Goal: Task Accomplishment & Management: Complete application form

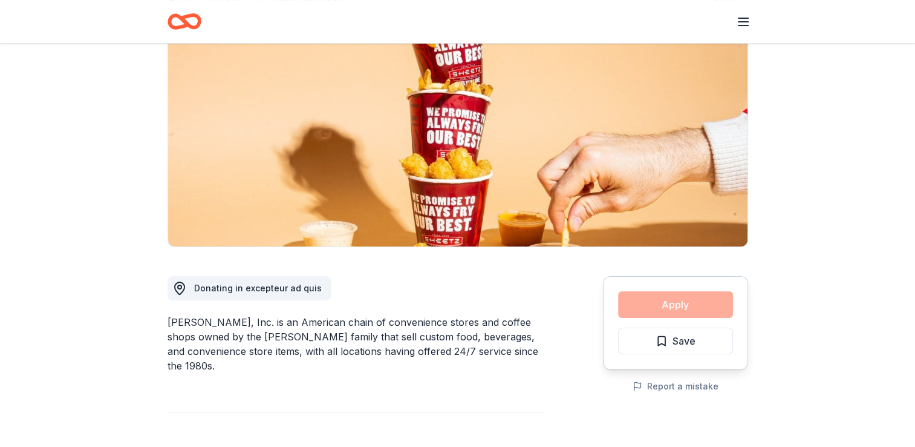
scroll to position [121, 0]
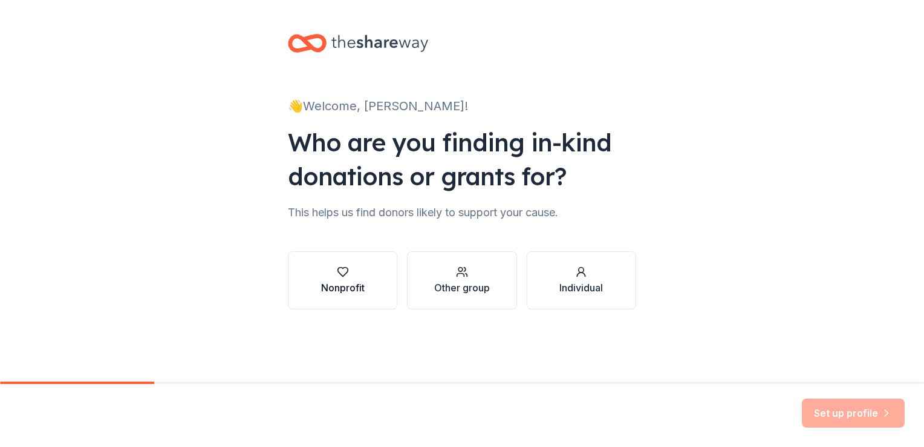
click at [351, 266] on div "button" at bounding box center [343, 272] width 44 height 12
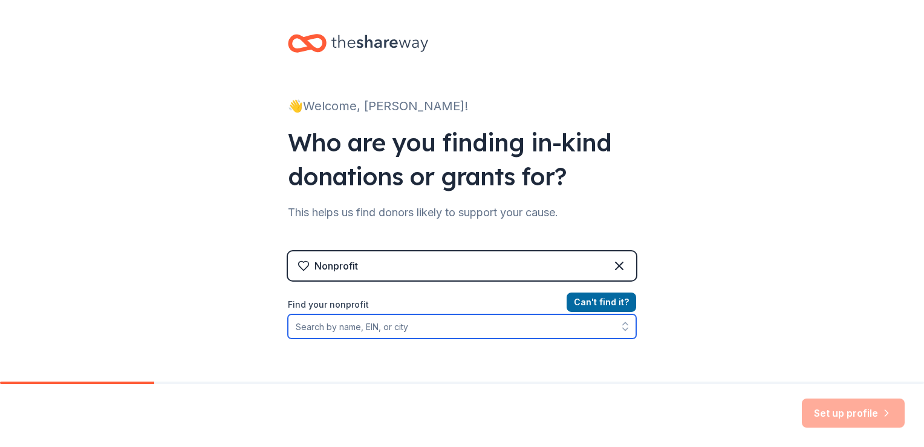
click at [411, 323] on input "Find your nonprofit" at bounding box center [462, 326] width 348 height 24
type input "q"
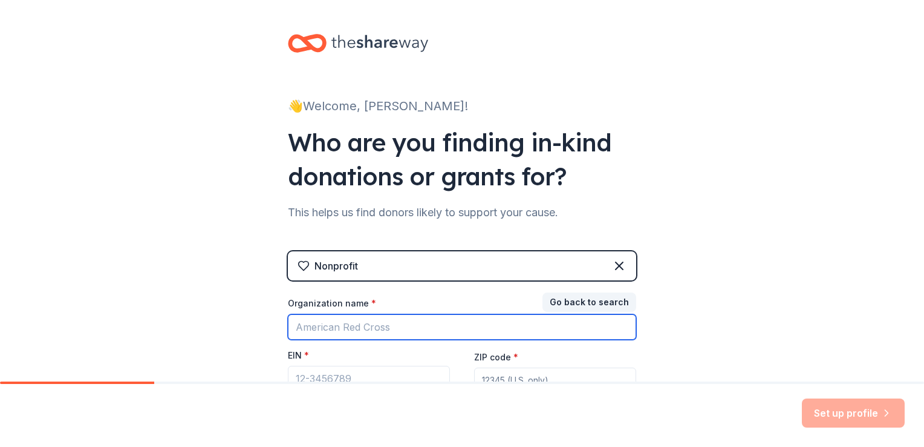
click at [551, 324] on input "Organization name *" at bounding box center [462, 326] width 348 height 25
type input "[PERSON_NAME][GEOGRAPHIC_DATA]"
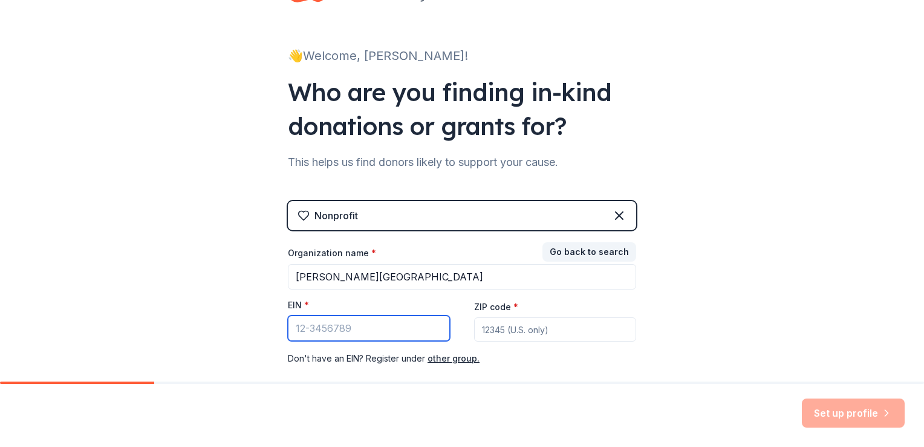
scroll to position [56, 0]
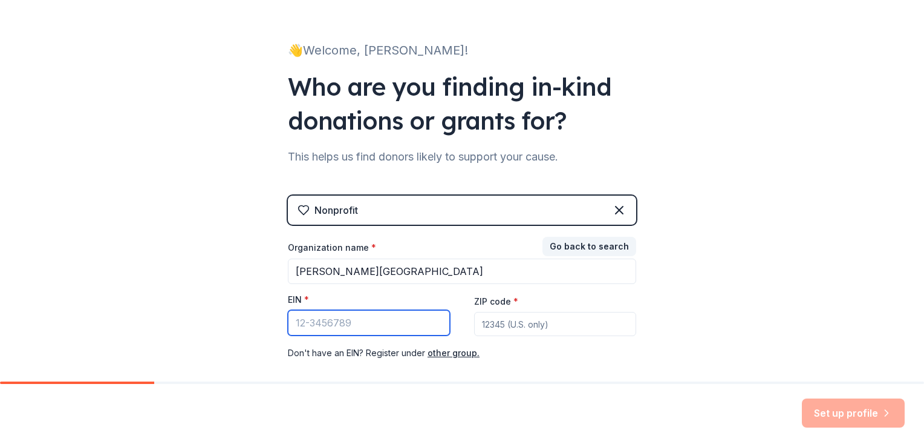
click at [411, 320] on input "EIN *" at bounding box center [369, 322] width 162 height 25
paste input "[US_EMPLOYER_IDENTIFICATION_NUMBER]"
type input "[US_EMPLOYER_IDENTIFICATION_NUMBER]"
click at [517, 324] on input "ZIP code *" at bounding box center [555, 324] width 162 height 24
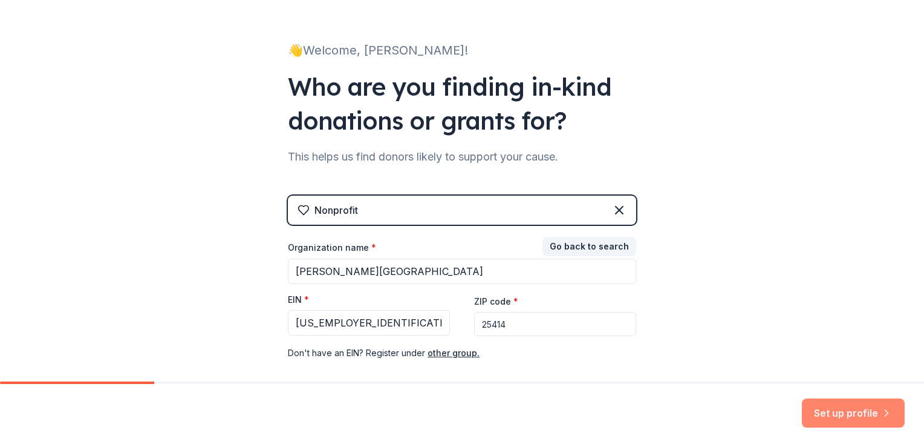
type input "25414"
click at [874, 406] on button "Set up profile" at bounding box center [853, 412] width 103 height 29
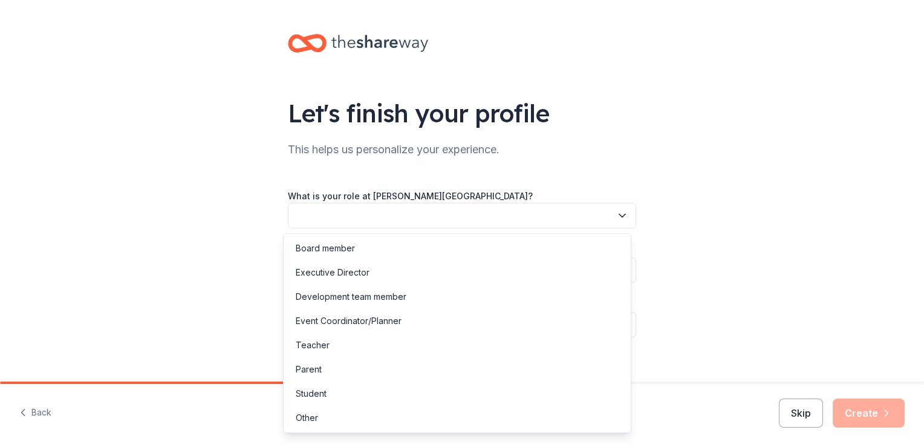
click at [621, 214] on icon "button" at bounding box center [623, 215] width 6 height 3
click at [575, 243] on div "Board member" at bounding box center [457, 248] width 342 height 24
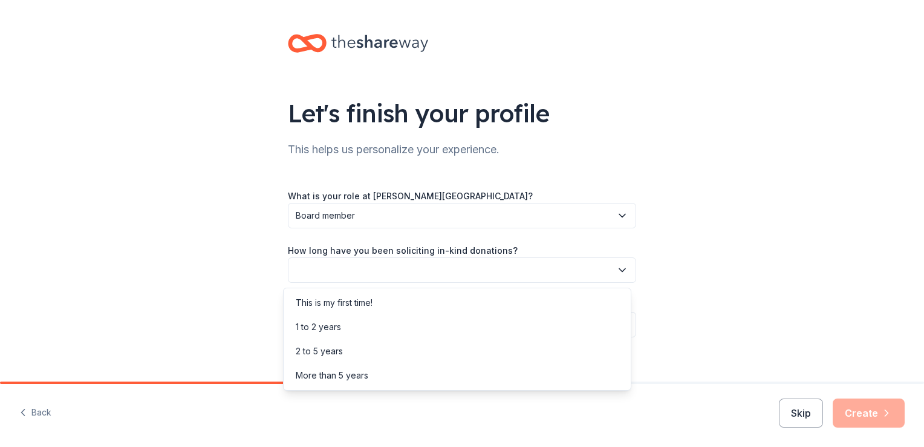
click at [617, 267] on icon "button" at bounding box center [623, 270] width 12 height 12
click at [555, 345] on div "2 to 5 years" at bounding box center [457, 351] width 342 height 24
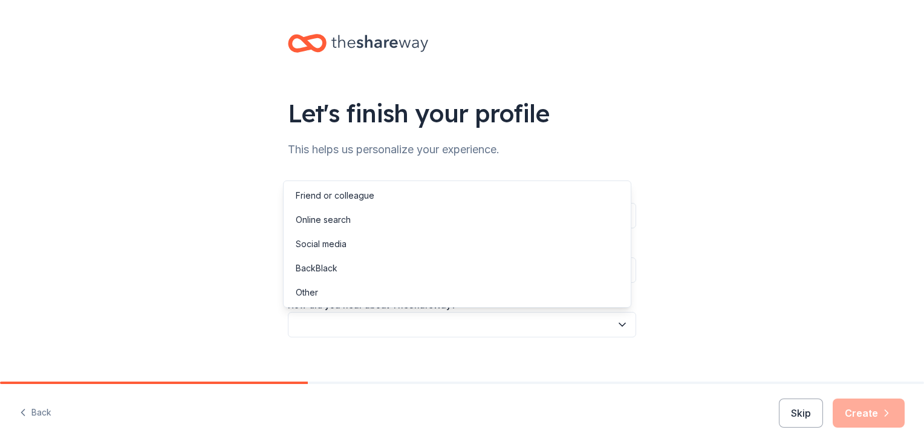
click at [609, 322] on button "button" at bounding box center [462, 324] width 348 height 25
click at [551, 225] on div "Online search" at bounding box center [457, 220] width 342 height 24
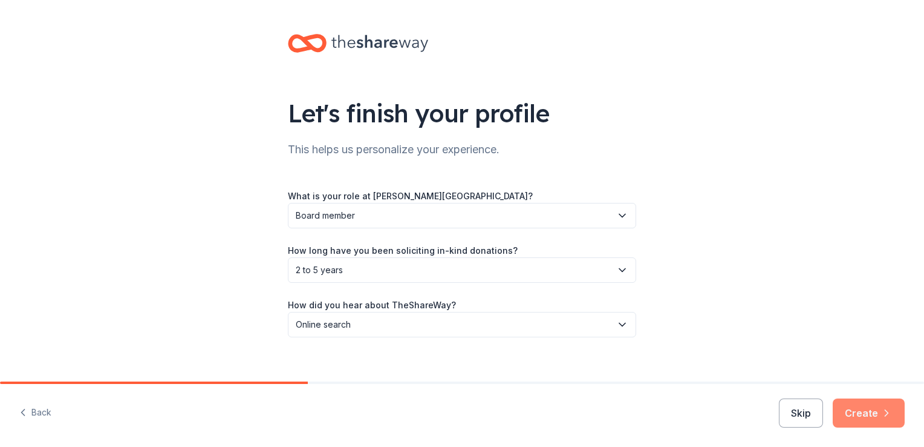
click at [854, 416] on button "Create" at bounding box center [869, 412] width 72 height 29
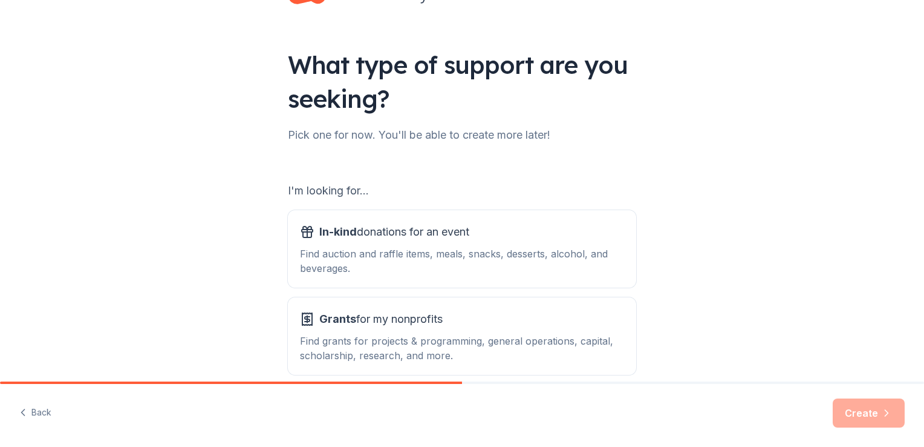
scroll to position [73, 0]
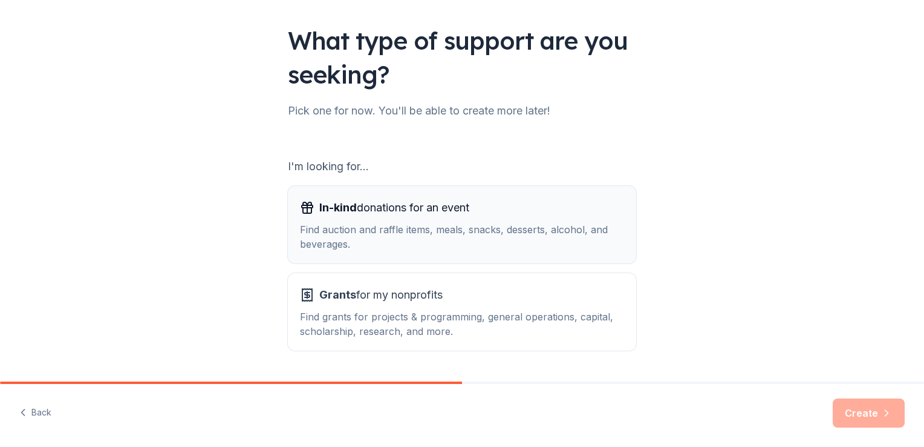
click at [428, 208] on span "In-kind donations for an event" at bounding box center [394, 207] width 150 height 19
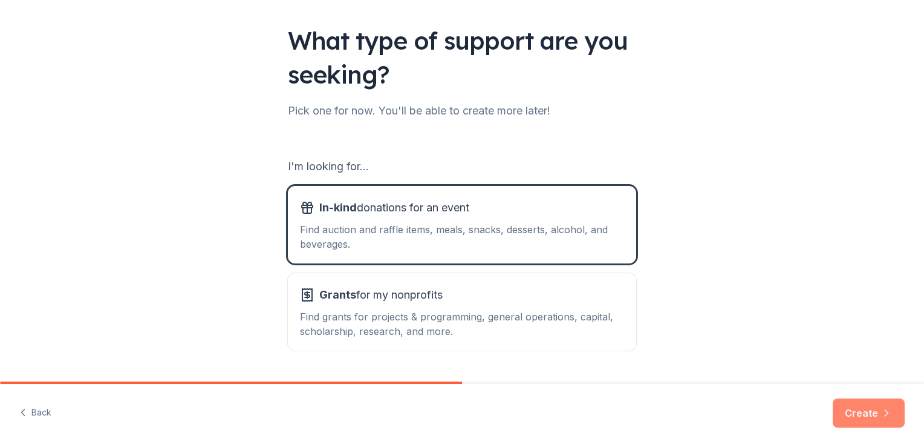
click at [871, 413] on button "Create" at bounding box center [869, 412] width 72 height 29
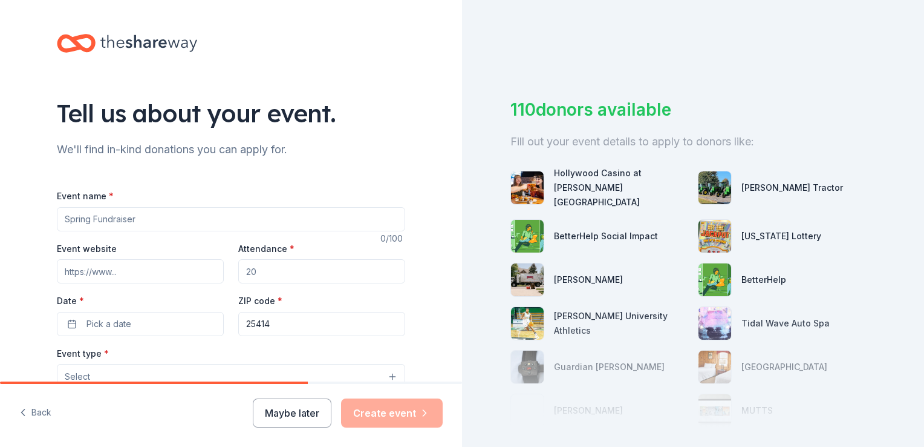
click at [356, 219] on input "Event name *" at bounding box center [231, 219] width 348 height 24
type input "Fall Silent Auction for [PERSON_NAME][GEOGRAPHIC_DATA]"
click at [165, 280] on input "Event website" at bounding box center [140, 271] width 167 height 24
paste input "[URL][DOMAIN_NAME]"
type input "[URL][DOMAIN_NAME]"
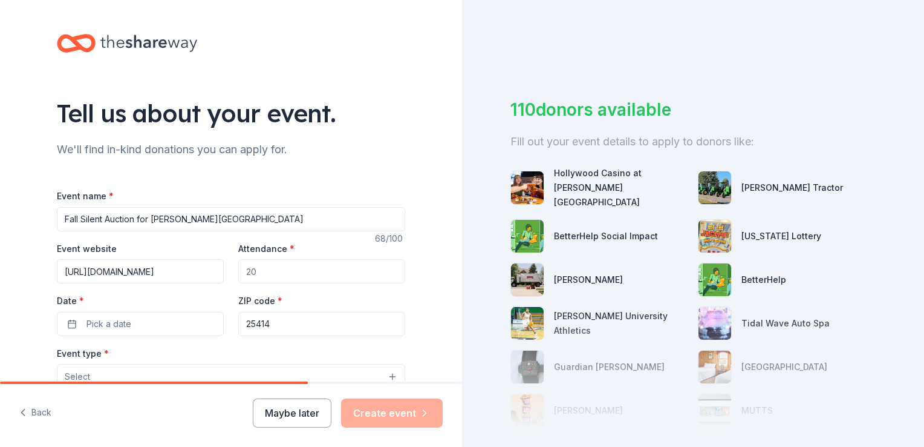
click at [291, 275] on input "Attendance *" at bounding box center [321, 271] width 167 height 24
type input "200"
click at [128, 326] on button "Pick a date" at bounding box center [140, 324] width 167 height 24
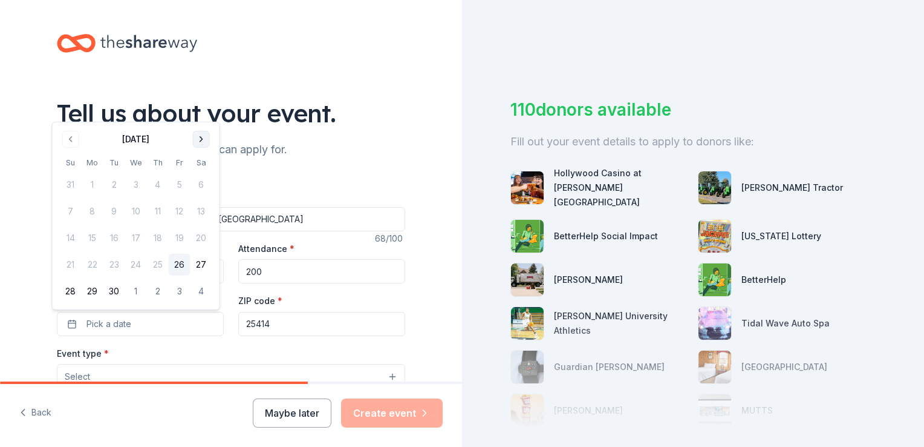
click at [199, 142] on button "Go to next month" at bounding box center [201, 139] width 17 height 17
click at [177, 265] on button "24" at bounding box center [180, 265] width 22 height 22
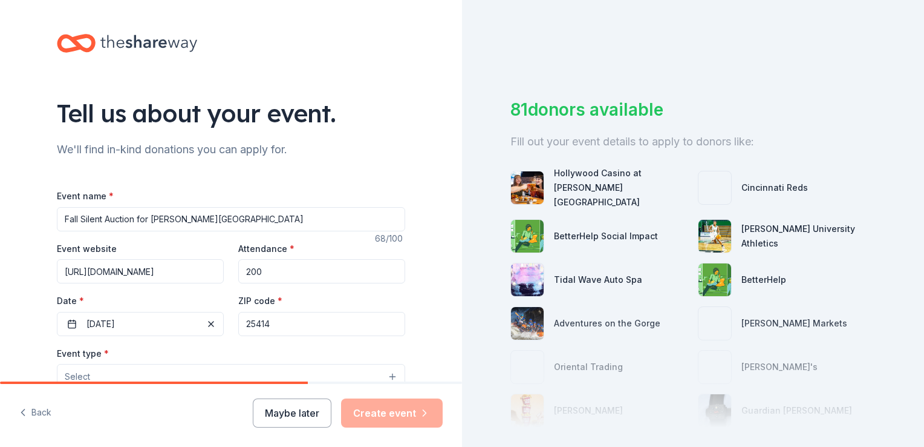
click at [462, 374] on div "81 donors available Fill out your event details to apply to donors like: Hollyw…" at bounding box center [693, 223] width 462 height 447
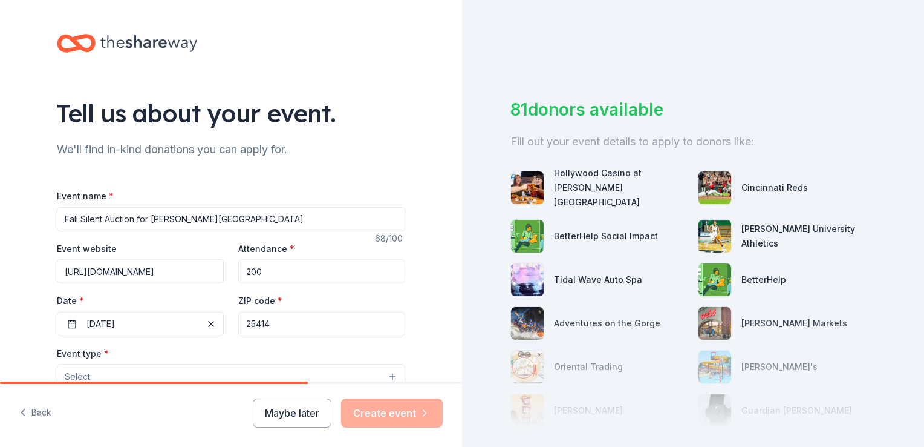
click at [462, 374] on div "81 donors available Fill out your event details to apply to donors like: Hollyw…" at bounding box center [693, 223] width 462 height 447
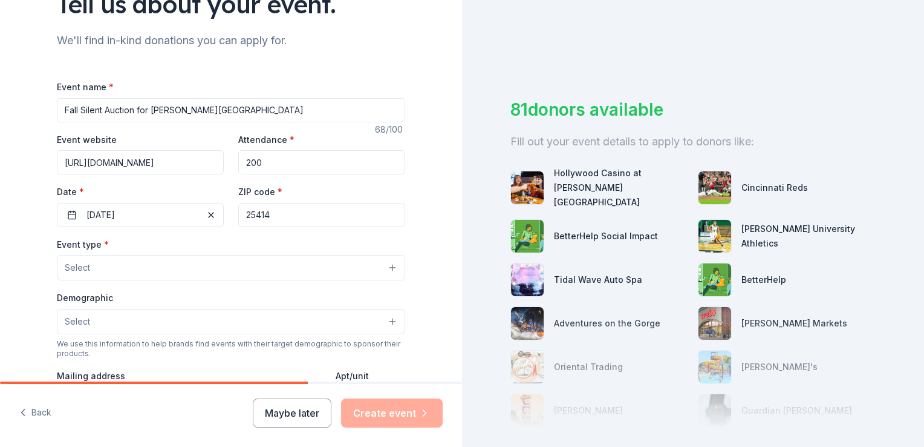
scroll to position [145, 0]
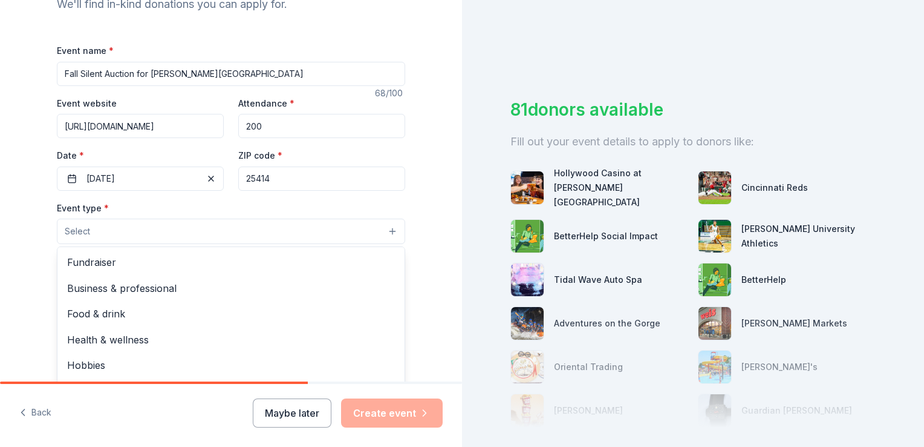
click at [307, 241] on button "Select" at bounding box center [231, 230] width 348 height 25
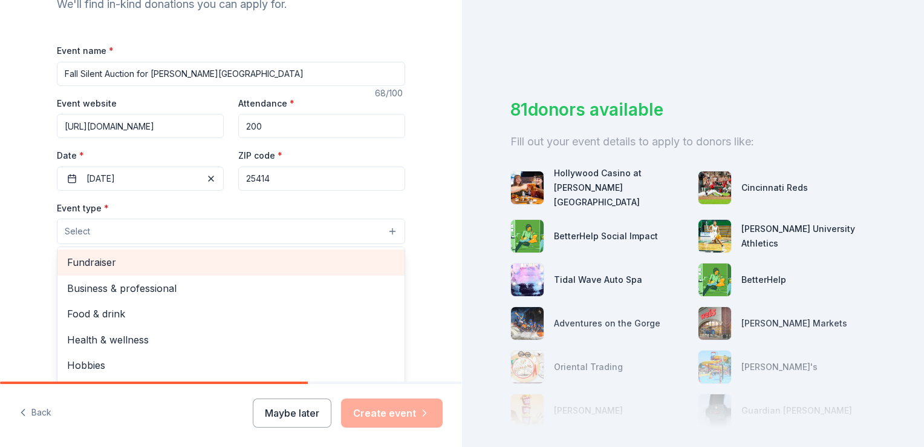
click at [293, 258] on span "Fundraiser" at bounding box center [231, 262] width 328 height 16
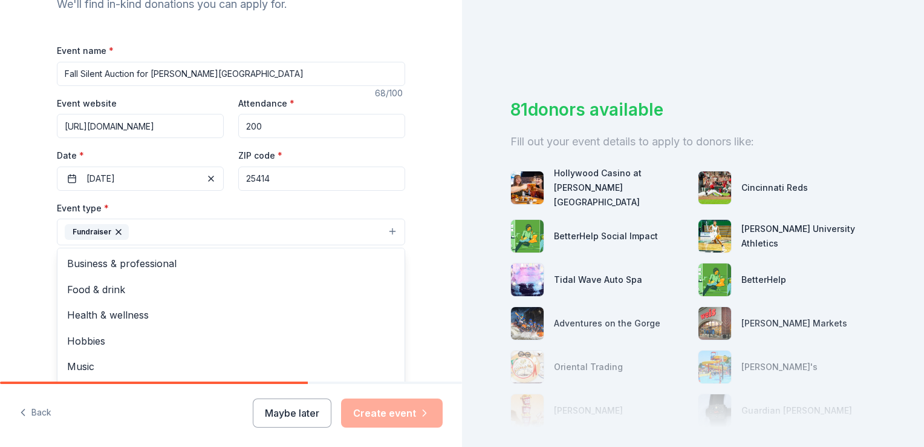
click at [391, 191] on div "Event name * Fall Silent Auction for [PERSON_NAME][GEOGRAPHIC_DATA] 68 /100 Eve…" at bounding box center [231, 323] width 348 height 560
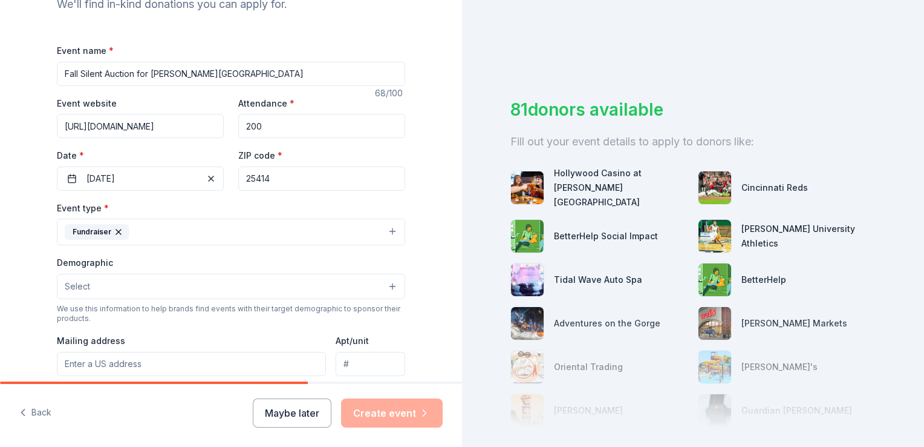
click at [355, 286] on button "Select" at bounding box center [231, 285] width 348 height 25
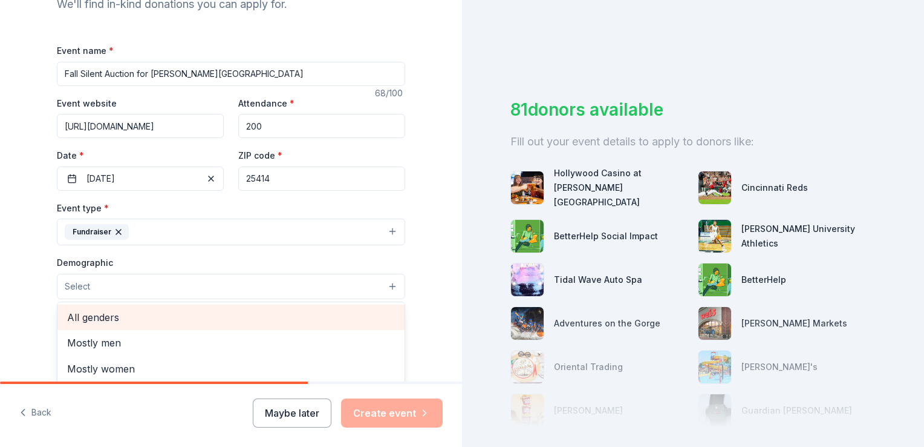
click at [338, 312] on span "All genders" at bounding box center [231, 317] width 328 height 16
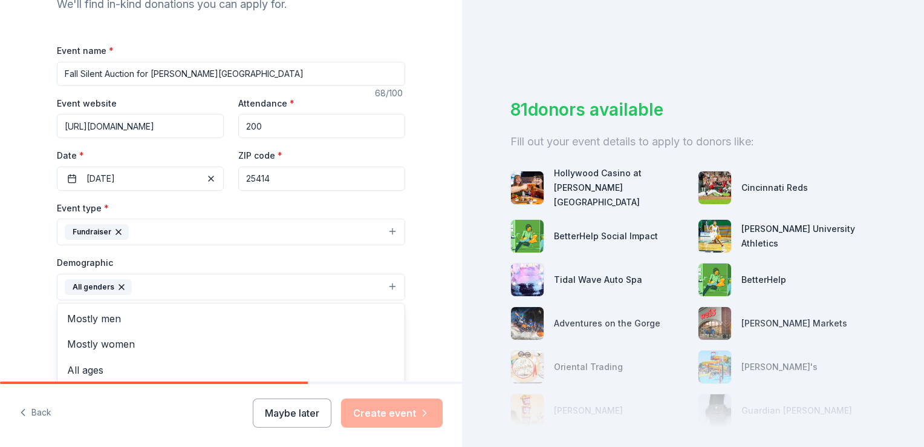
click at [431, 266] on div "Tell us about your event. We'll find in-kind donations you can apply for. Event…" at bounding box center [231, 259] width 462 height 808
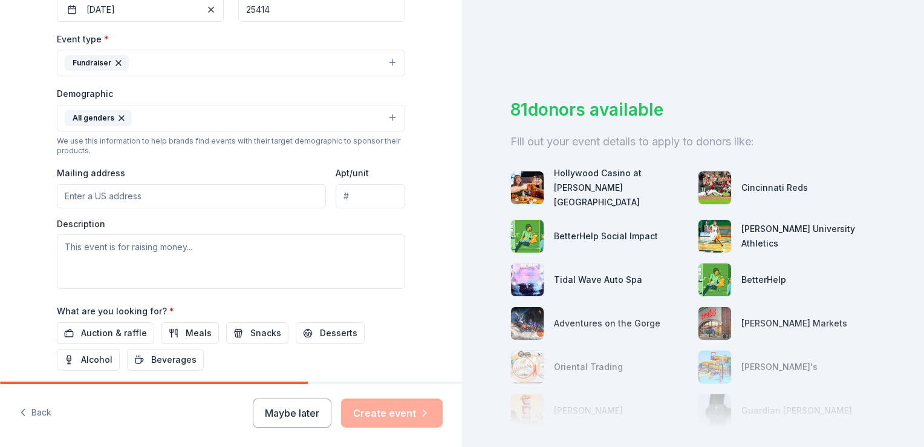
scroll to position [325, 0]
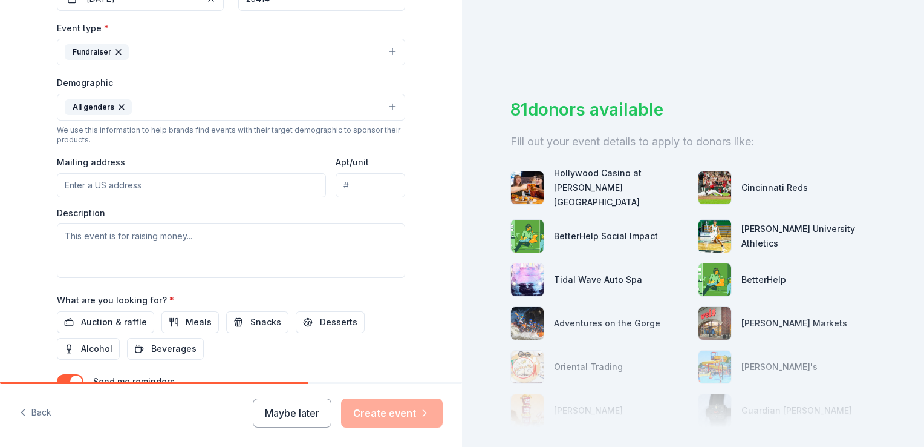
click at [264, 185] on input "Mailing address" at bounding box center [191, 185] width 269 height 24
type input "[STREET_ADDRESS][PERSON_NAME][PERSON_NAME]"
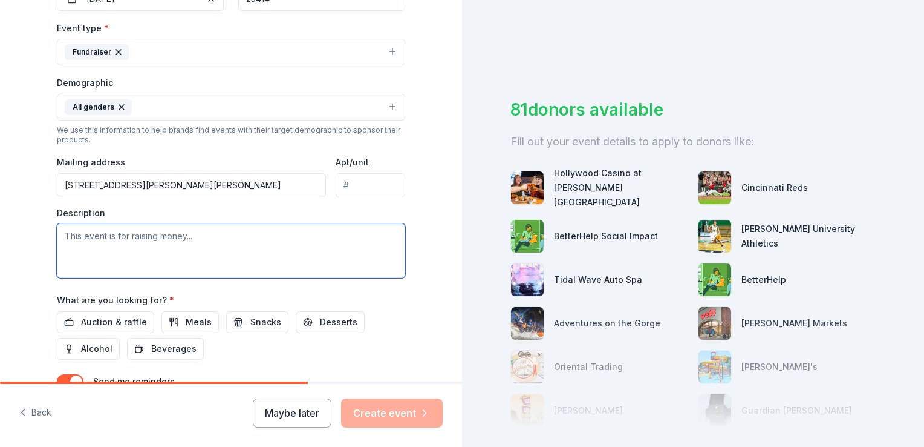
click at [223, 236] on textarea at bounding box center [231, 250] width 348 height 54
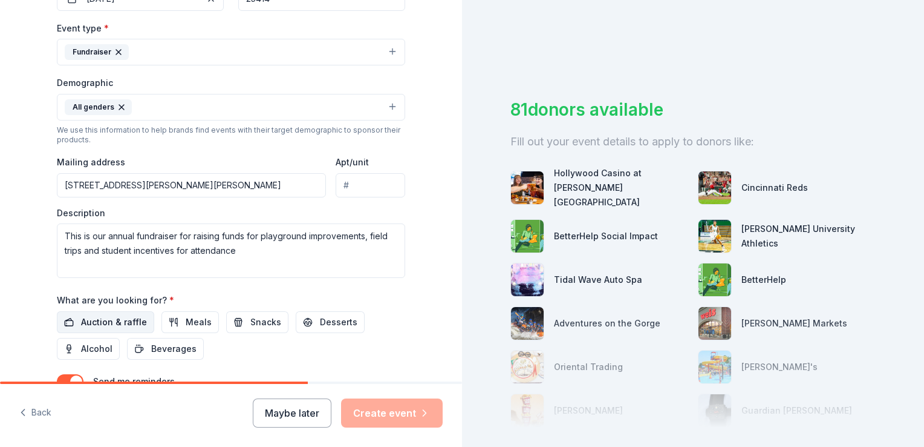
click at [109, 320] on span "Auction & raffle" at bounding box center [114, 322] width 66 height 15
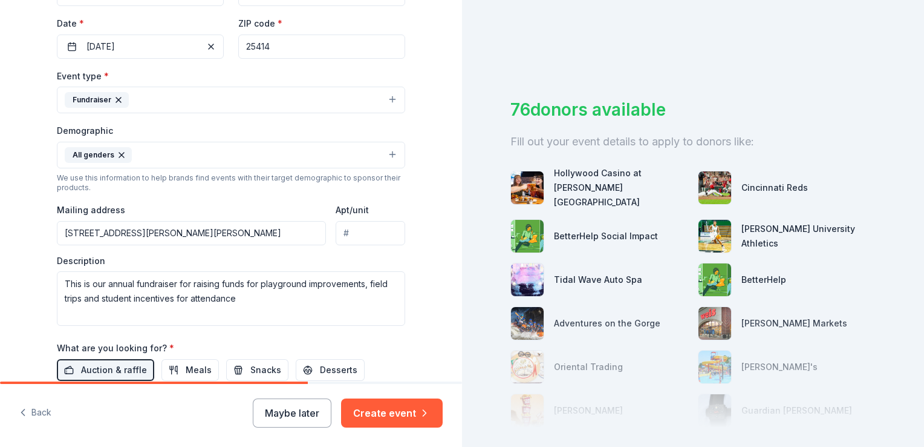
scroll to position [272, 0]
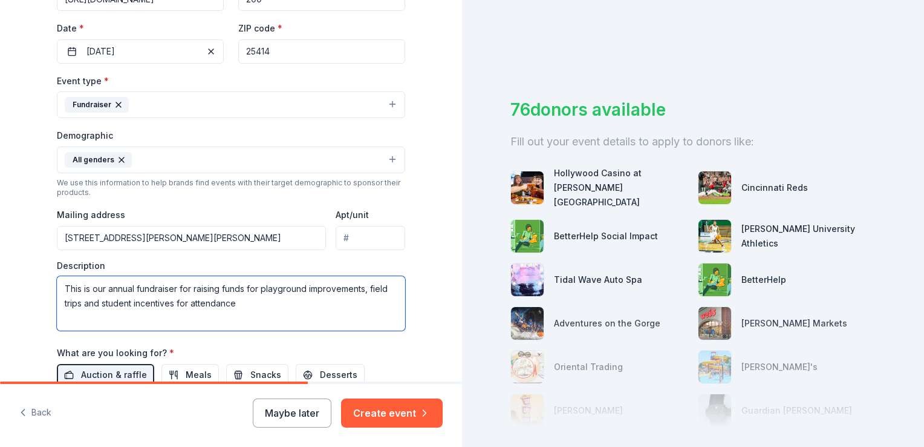
click at [132, 287] on textarea "This is our annual fundraiser for raising funds for playground improvements, fi…" at bounding box center [231, 303] width 348 height 54
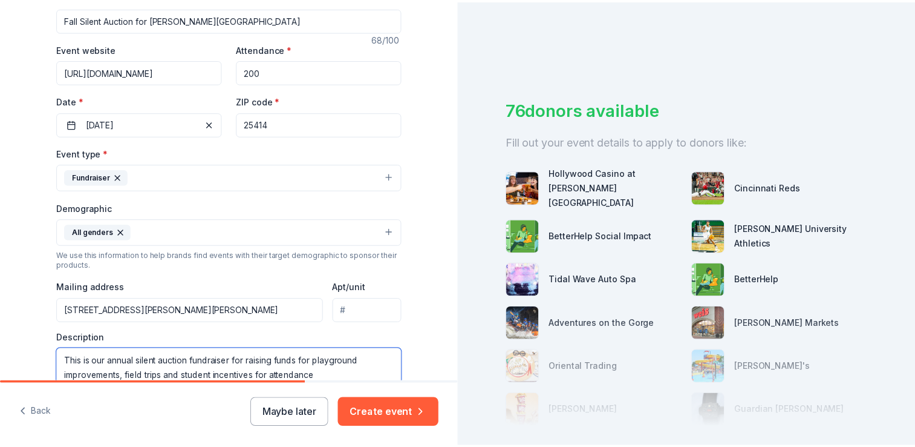
scroll to position [175, 0]
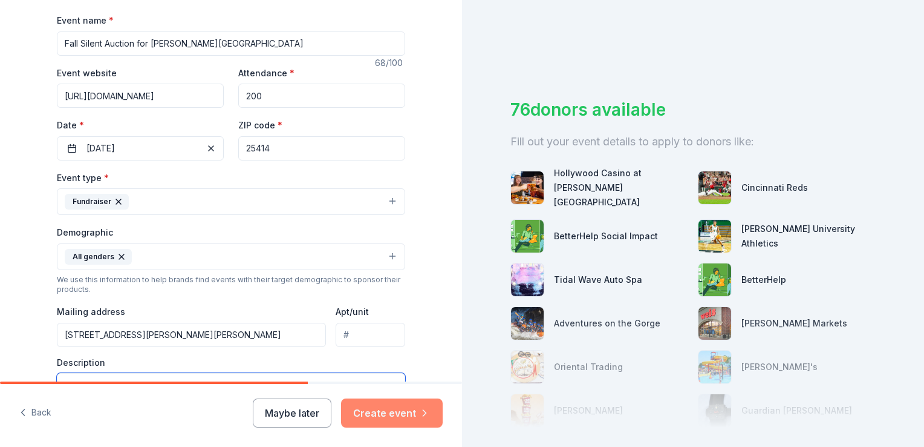
type textarea "This is our annual silent auction fundraiser for raising funds for playground i…"
click at [404, 407] on button "Create event" at bounding box center [392, 412] width 102 height 29
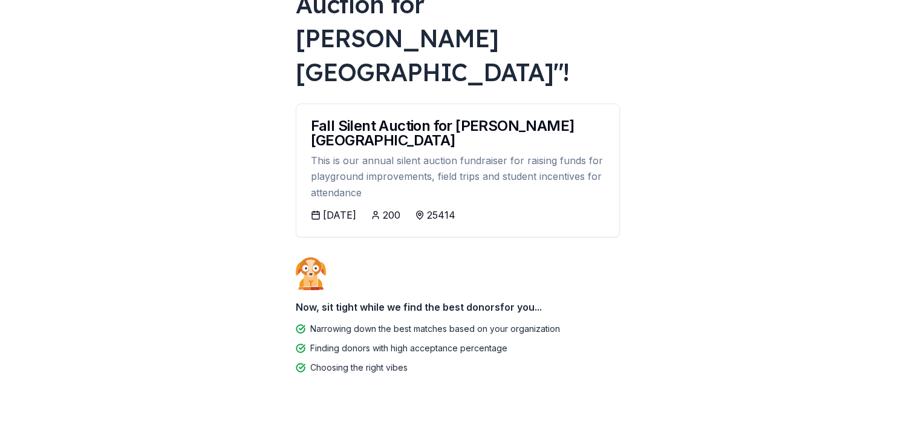
scroll to position [131, 0]
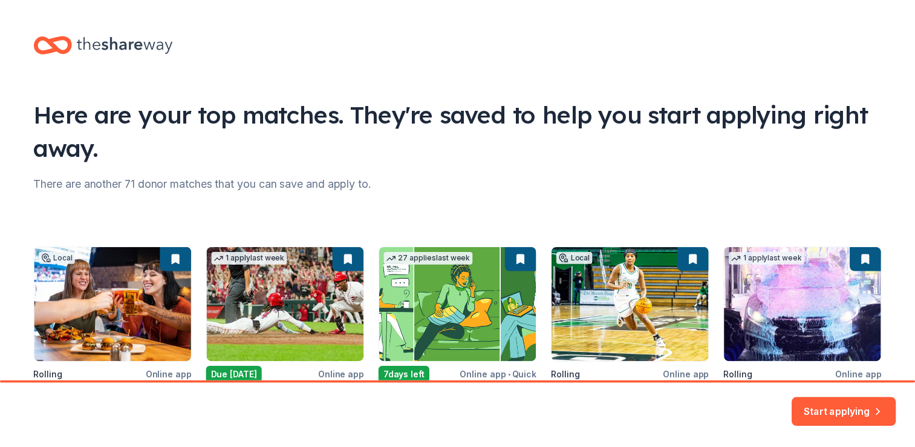
scroll to position [115, 0]
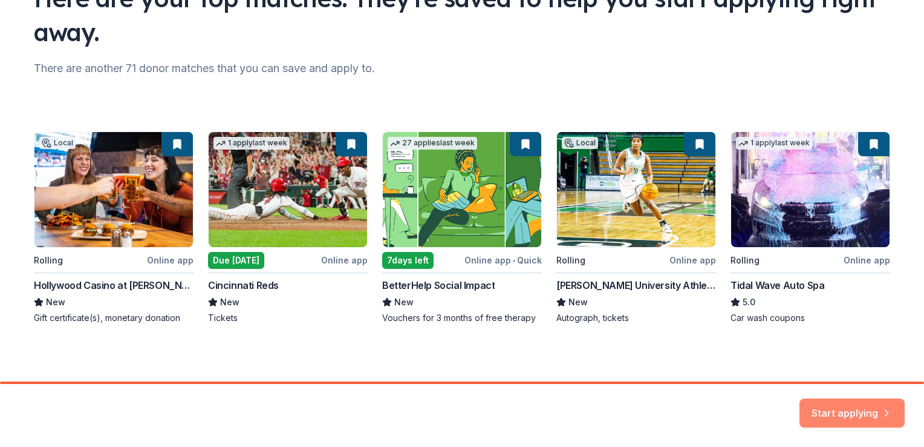
click at [887, 408] on icon "button" at bounding box center [887, 405] width 3 height 6
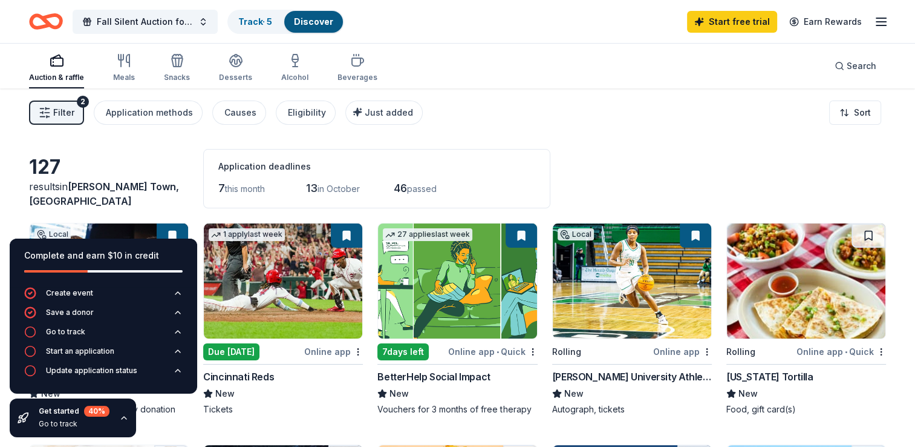
click at [770, 155] on div "127 results in Charles Town, WV Application deadlines 7 this month 13 in Octobe…" at bounding box center [457, 178] width 857 height 59
drag, startPoint x: 914, startPoint y: 97, endPoint x: 926, endPoint y: 171, distance: 74.8
click at [915, 171] on html "Fall Silent Auction for Wright Denny Intermediate Elementary School Track · 5 D…" at bounding box center [457, 223] width 915 height 447
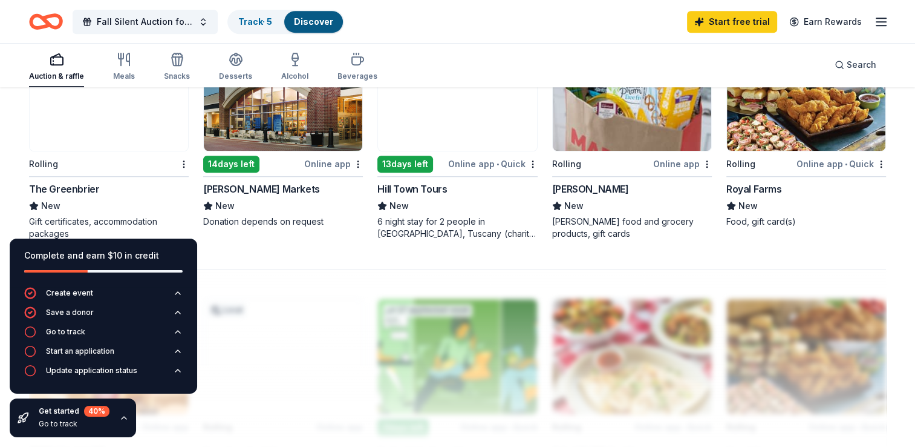
scroll to position [880, 0]
